Goal: Transaction & Acquisition: Purchase product/service

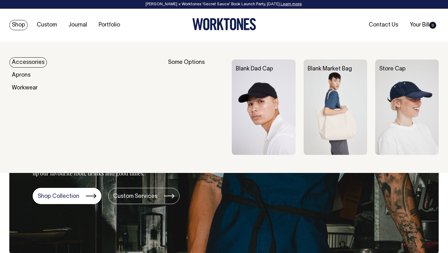
click at [17, 25] on link "Shop" at bounding box center [18, 25] width 18 height 10
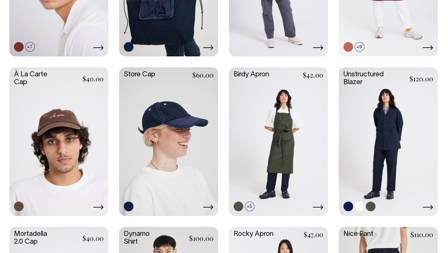
click at [368, 139] on link at bounding box center [388, 140] width 99 height 147
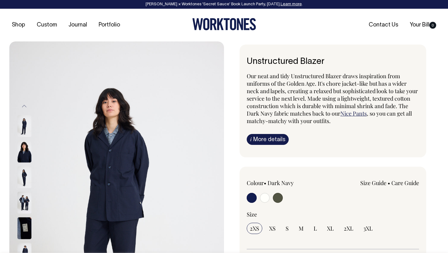
click at [268, 196] on input "radio" at bounding box center [265, 198] width 10 height 10
radio input "true"
select select "Off-White"
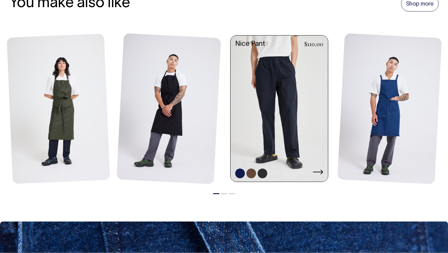
click at [277, 148] on link at bounding box center [279, 109] width 97 height 148
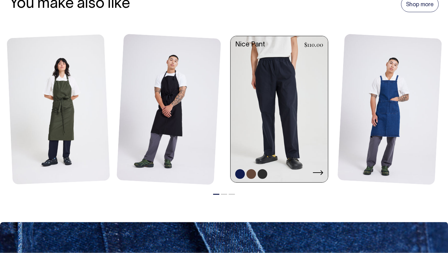
scroll to position [734, 0]
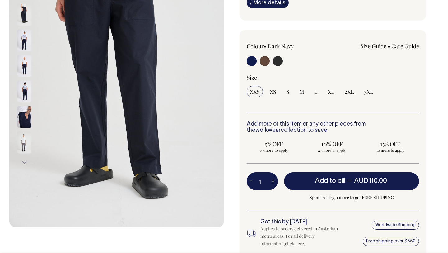
scroll to position [137, 0]
click at [277, 59] on input "radio" at bounding box center [278, 61] width 10 height 10
radio input "true"
select select "Charcoal"
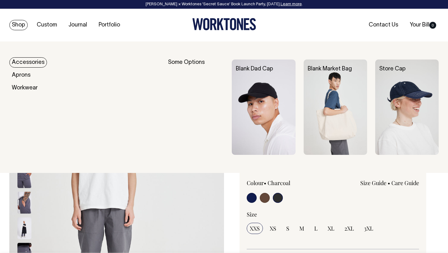
click at [19, 22] on link "Shop" at bounding box center [18, 25] width 18 height 10
